Goal: Task Accomplishment & Management: Manage account settings

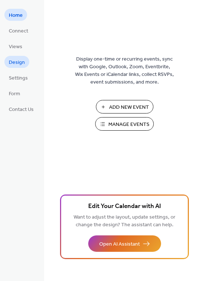
click at [16, 63] on span "Design" at bounding box center [17, 63] width 16 height 8
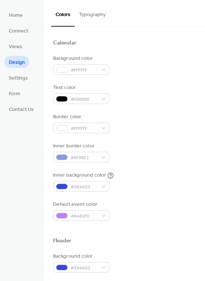
scroll to position [48, 0]
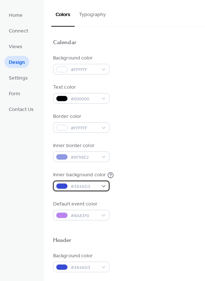
click at [103, 187] on div "#384AD3" at bounding box center [81, 186] width 56 height 11
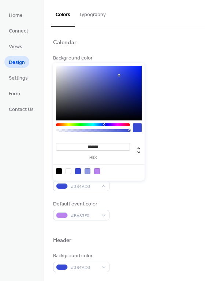
click at [102, 149] on input "*******" at bounding box center [93, 147] width 74 height 8
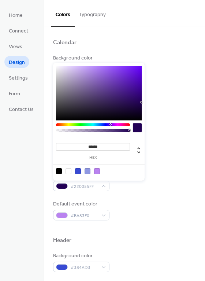
type input "*******"
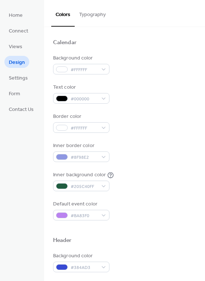
click at [125, 207] on div "Default event color #BA83F0" at bounding box center [124, 211] width 143 height 20
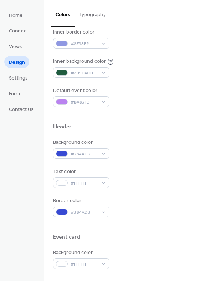
scroll to position [164, 0]
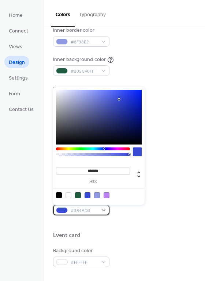
click at [91, 211] on span "#384AD3" at bounding box center [84, 211] width 27 height 8
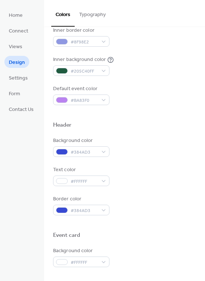
click at [130, 223] on div at bounding box center [124, 224] width 143 height 16
click at [99, 153] on div "#384AD3" at bounding box center [81, 152] width 56 height 11
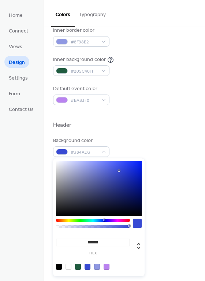
click at [97, 242] on input "*******" at bounding box center [93, 243] width 74 height 8
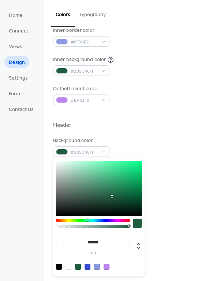
type input "*******"
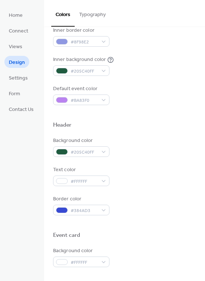
click at [171, 235] on div "Event card" at bounding box center [124, 237] width 143 height 10
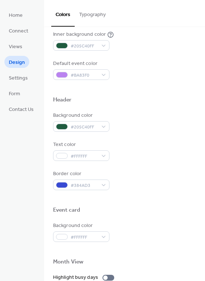
scroll to position [190, 0]
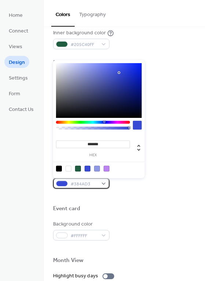
click at [92, 186] on span "#384AD3" at bounding box center [84, 185] width 27 height 8
click at [78, 169] on div at bounding box center [78, 169] width 6 height 6
type input "*******"
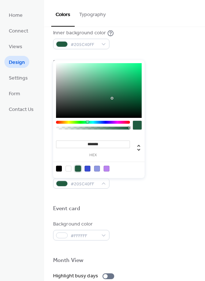
click at [145, 197] on div at bounding box center [124, 197] width 143 height 16
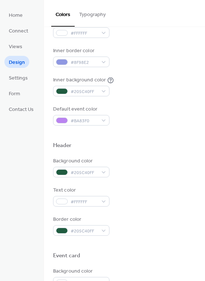
scroll to position [144, 0]
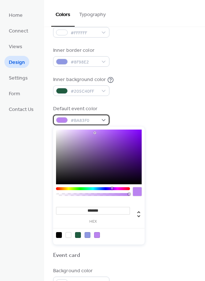
click at [86, 119] on span "#BA83F0" at bounding box center [84, 121] width 27 height 8
click at [80, 236] on div at bounding box center [78, 235] width 6 height 6
type input "*******"
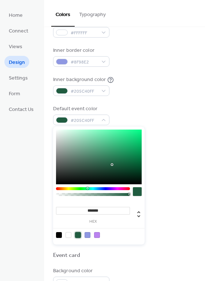
click at [148, 88] on div "Inner background color #205C40FF" at bounding box center [124, 86] width 143 height 20
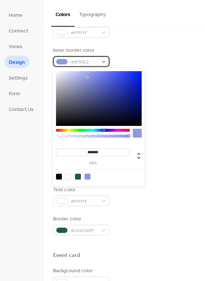
click at [92, 64] on span "#8F98E2" at bounding box center [84, 62] width 27 height 8
click at [80, 177] on div at bounding box center [78, 177] width 6 height 6
type input "*******"
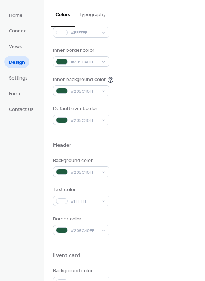
click at [156, 197] on div "Text color #FFFFFF" at bounding box center [124, 196] width 143 height 20
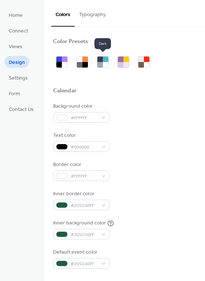
scroll to position [0, 0]
click at [93, 11] on button "Typography" at bounding box center [92, 13] width 35 height 26
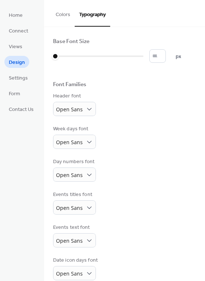
click at [63, 17] on button "Colors" at bounding box center [62, 13] width 23 height 26
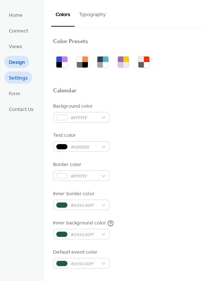
click at [17, 79] on span "Settings" at bounding box center [18, 79] width 19 height 8
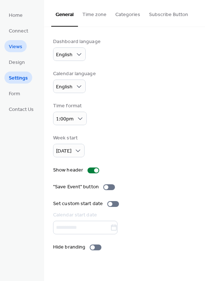
click at [20, 46] on span "Views" at bounding box center [16, 47] width 14 height 8
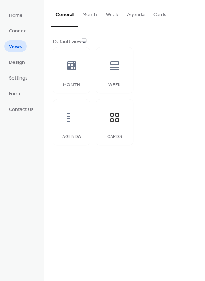
click at [107, 14] on button "Week" at bounding box center [111, 13] width 21 height 26
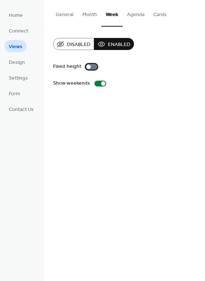
click at [90, 67] on div at bounding box center [88, 67] width 4 height 4
click at [88, 68] on div at bounding box center [92, 67] width 12 height 6
click at [90, 21] on button "Month" at bounding box center [89, 13] width 23 height 26
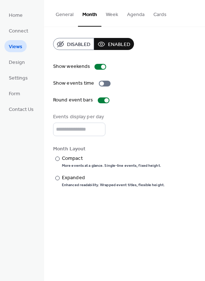
click at [68, 16] on button "General" at bounding box center [64, 13] width 27 height 26
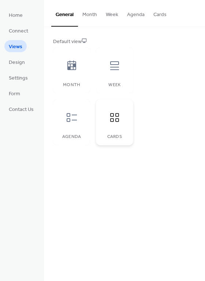
click at [119, 123] on icon at bounding box center [115, 118] width 12 height 12
click at [164, 14] on button "Cards" at bounding box center [160, 13] width 22 height 26
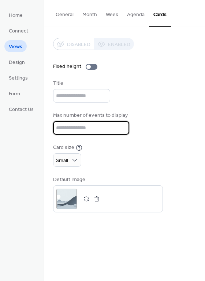
click at [77, 131] on input "**" at bounding box center [91, 128] width 76 height 14
type input "*"
type input "**"
click at [126, 150] on div "Card size Small" at bounding box center [124, 155] width 143 height 23
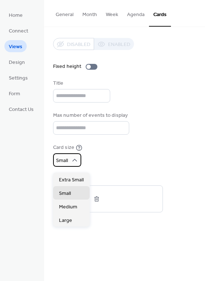
click at [74, 160] on div "Small" at bounding box center [67, 160] width 28 height 14
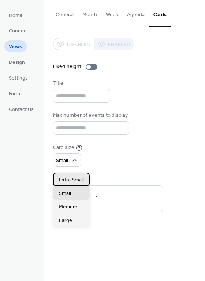
click at [73, 182] on span "Extra Small" at bounding box center [71, 181] width 25 height 8
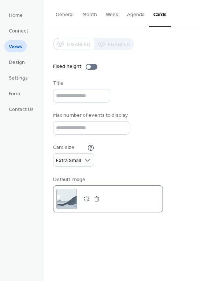
click at [86, 202] on button "button" at bounding box center [86, 199] width 10 height 10
click at [67, 203] on div ";" at bounding box center [66, 199] width 20 height 20
click at [95, 202] on button "button" at bounding box center [96, 199] width 10 height 10
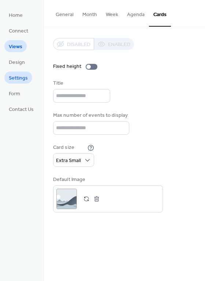
click at [24, 79] on span "Settings" at bounding box center [18, 79] width 19 height 8
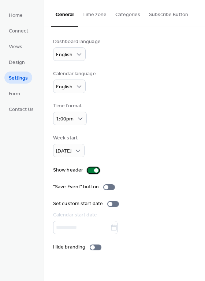
click at [94, 171] on div at bounding box center [96, 170] width 4 height 4
click at [94, 171] on div at bounding box center [93, 171] width 12 height 6
click at [104, 189] on div at bounding box center [106, 187] width 4 height 4
click at [112, 204] on div at bounding box center [113, 204] width 12 height 6
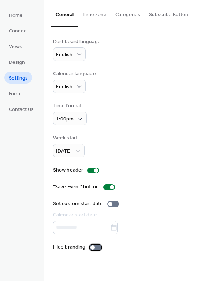
click at [91, 250] on div at bounding box center [92, 248] width 4 height 4
click at [92, 250] on div at bounding box center [96, 248] width 12 height 6
click at [23, 94] on link "Form" at bounding box center [14, 93] width 20 height 12
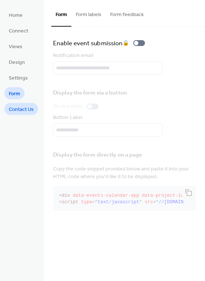
click at [20, 107] on span "Contact Us" at bounding box center [21, 110] width 25 height 8
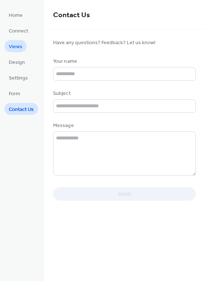
click at [21, 49] on span "Views" at bounding box center [16, 47] width 14 height 8
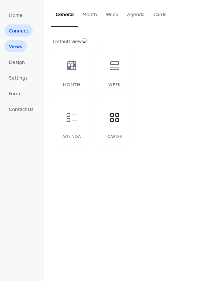
click at [17, 27] on span "Connect" at bounding box center [18, 31] width 19 height 8
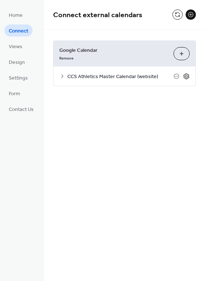
click at [186, 76] on icon at bounding box center [186, 76] width 7 height 7
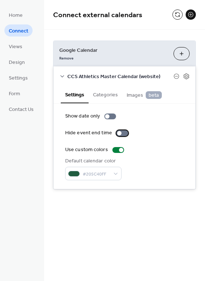
click at [119, 133] on div at bounding box center [119, 133] width 4 height 4
click at [123, 134] on div at bounding box center [125, 133] width 4 height 4
click at [120, 133] on div at bounding box center [122, 133] width 12 height 6
click at [105, 92] on button "Categories" at bounding box center [105, 94] width 34 height 17
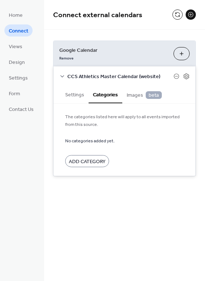
click at [102, 163] on span "Add Category" at bounding box center [87, 162] width 37 height 8
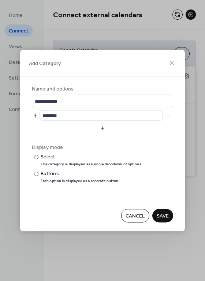
click at [134, 214] on span "Cancel" at bounding box center [134, 217] width 19 height 8
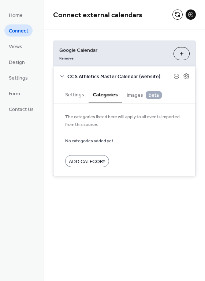
click at [137, 99] on span "Images beta" at bounding box center [143, 95] width 35 height 8
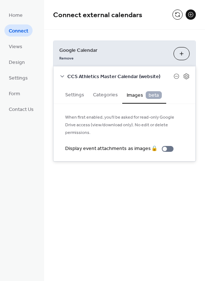
click at [75, 98] on button "Settings" at bounding box center [75, 94] width 28 height 17
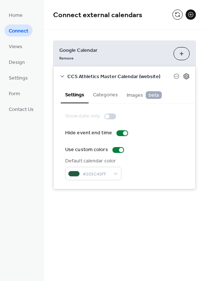
click at [186, 78] on icon at bounding box center [186, 76] width 7 height 7
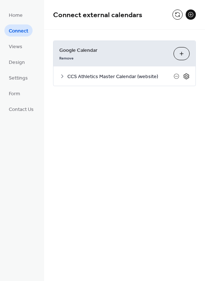
click at [186, 78] on icon at bounding box center [186, 76] width 7 height 7
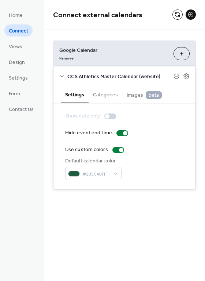
click at [65, 76] on icon at bounding box center [62, 76] width 6 height 6
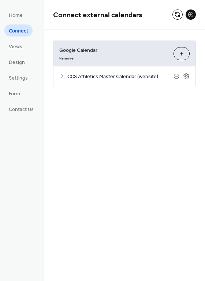
click at [64, 74] on icon at bounding box center [62, 76] width 6 height 6
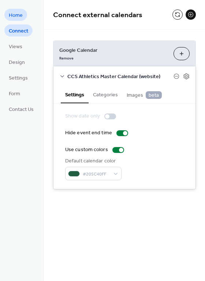
click at [19, 17] on span "Home" at bounding box center [16, 16] width 14 height 8
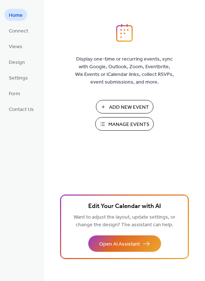
click at [138, 126] on span "Manage Events" at bounding box center [128, 125] width 41 height 8
